Goal: Navigation & Orientation: Find specific page/section

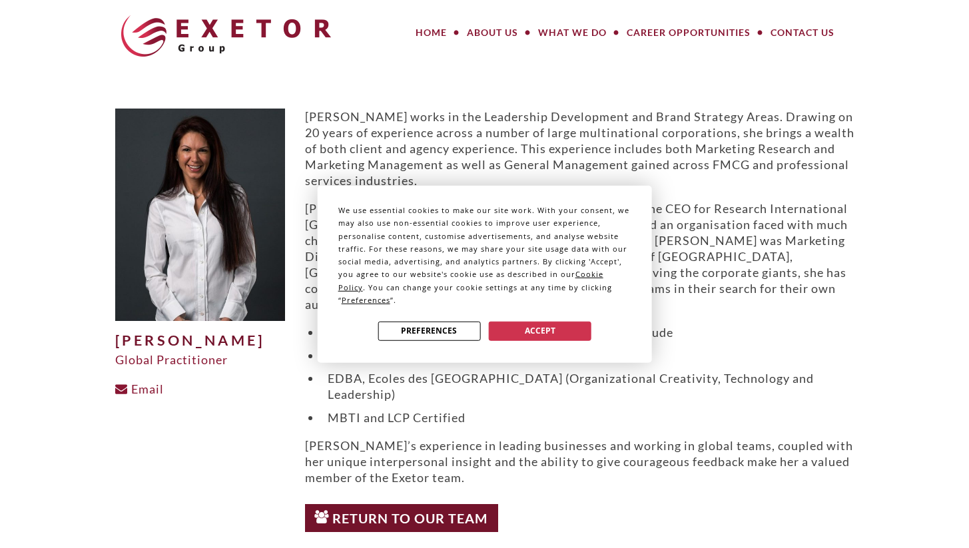
click at [529, 331] on button "Accept" at bounding box center [540, 330] width 103 height 19
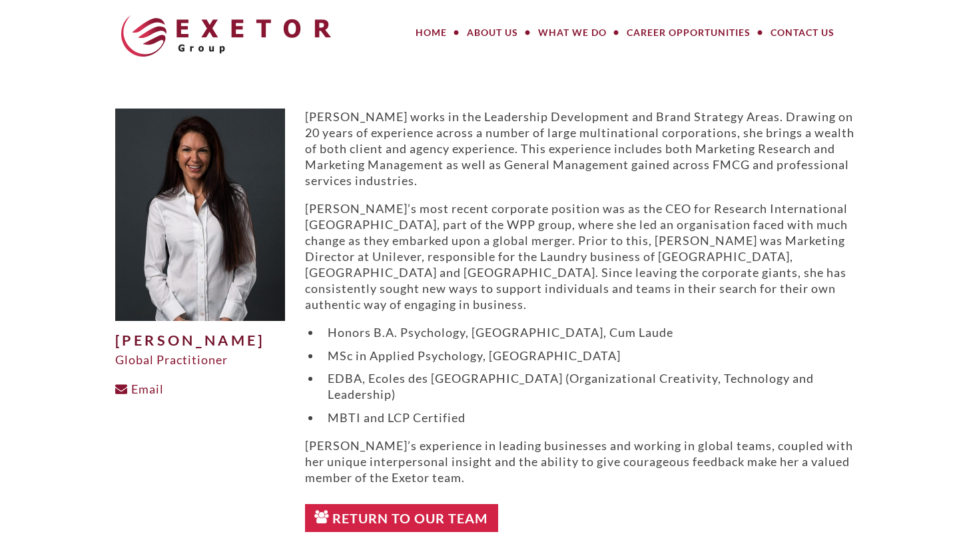
click at [424, 506] on link "Return to Our Team" at bounding box center [402, 518] width 194 height 28
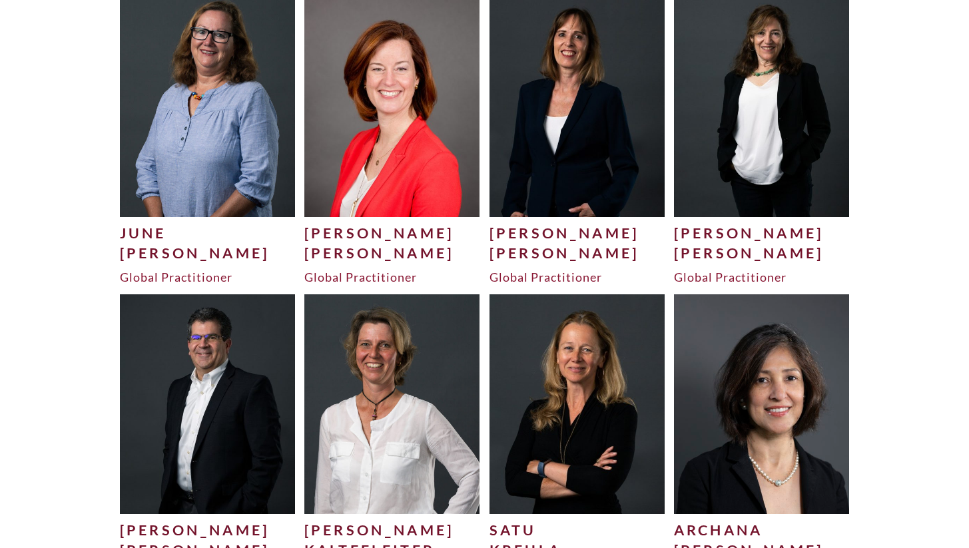
scroll to position [2367, 0]
